Goal: Task Accomplishment & Management: Use online tool/utility

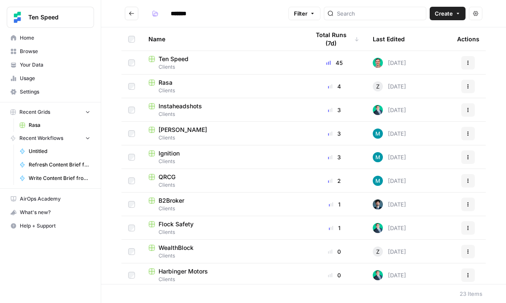
click at [179, 81] on div "Rasa" at bounding box center [221, 82] width 147 height 8
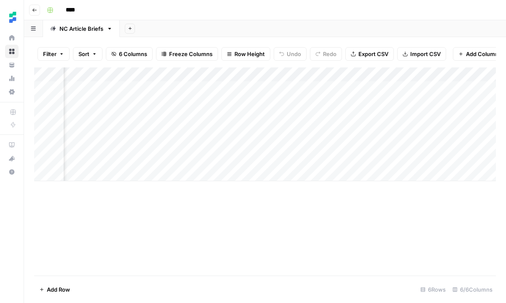
scroll to position [0, 139]
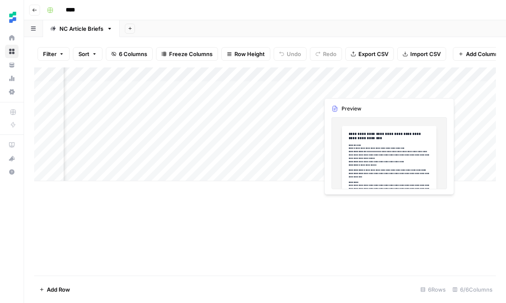
click at [417, 88] on div "Add Column" at bounding box center [264, 124] width 461 height 114
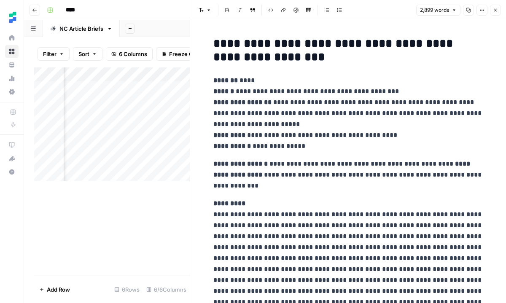
scroll to position [0, 431]
click at [126, 102] on div "Add Column" at bounding box center [111, 124] width 155 height 114
click at [126, 102] on div at bounding box center [128, 103] width 77 height 16
click at [127, 118] on div "Add Column" at bounding box center [111, 124] width 155 height 114
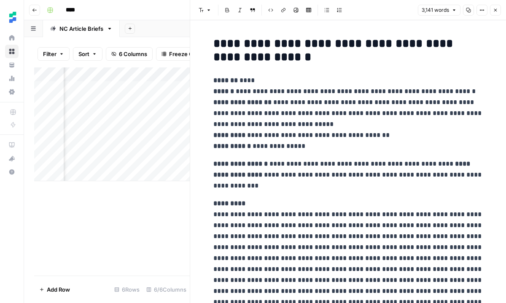
click at [127, 118] on div "Add Column" at bounding box center [111, 124] width 155 height 114
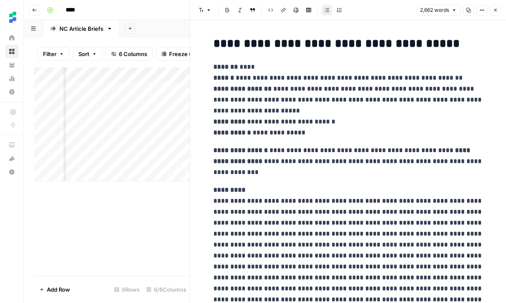
click at [126, 132] on div "Add Column" at bounding box center [111, 124] width 155 height 114
click at [126, 119] on div "Add Column" at bounding box center [111, 124] width 155 height 114
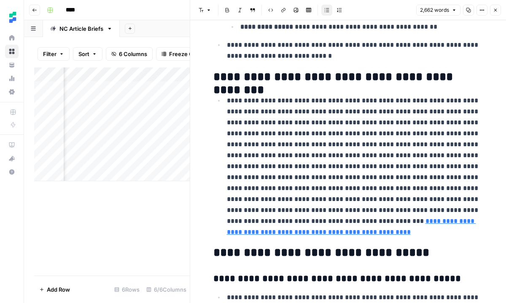
scroll to position [5117, 0]
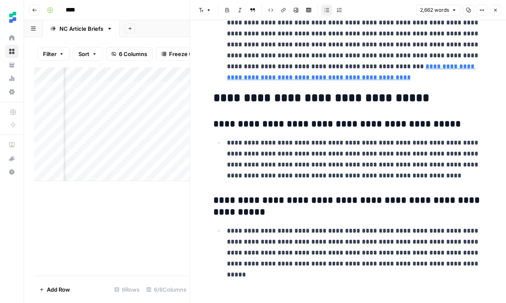
click at [126, 101] on div "Add Column" at bounding box center [111, 124] width 155 height 114
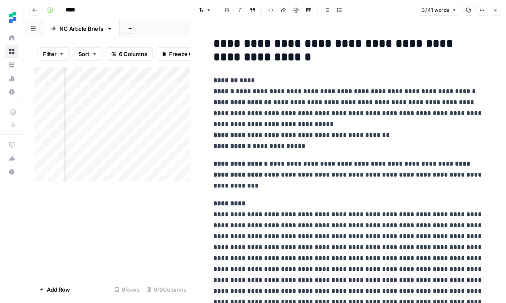
click at [131, 87] on div "Add Column" at bounding box center [111, 124] width 155 height 114
click at [127, 115] on div "Add Column" at bounding box center [111, 124] width 155 height 114
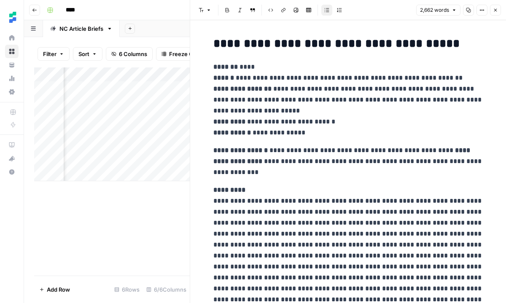
click at [129, 100] on div "Add Column" at bounding box center [111, 124] width 155 height 114
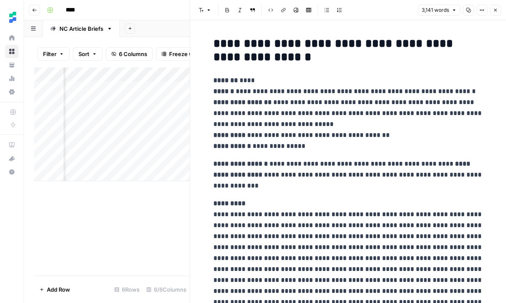
click at [121, 130] on div "Add Column" at bounding box center [111, 124] width 155 height 114
